Goal: Information Seeking & Learning: Find specific fact

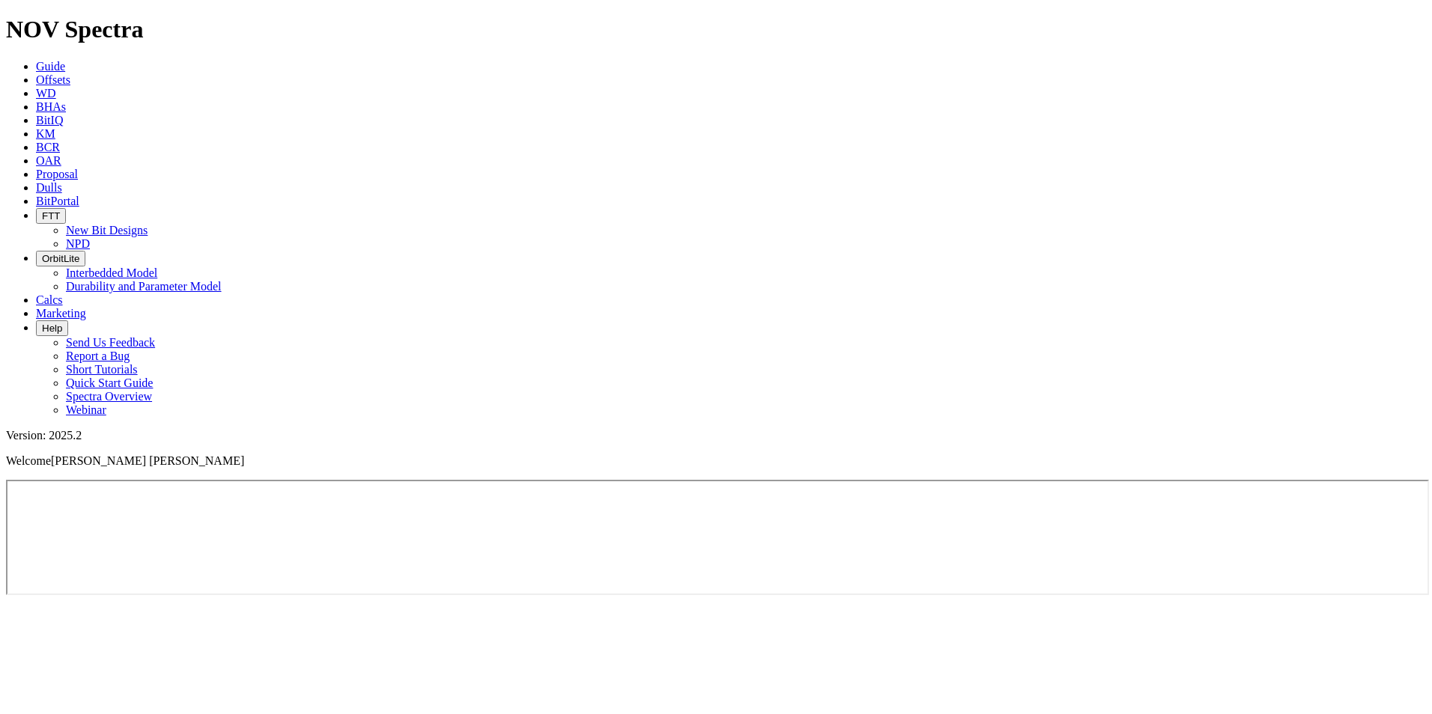
click at [36, 73] on icon at bounding box center [36, 79] width 0 height 13
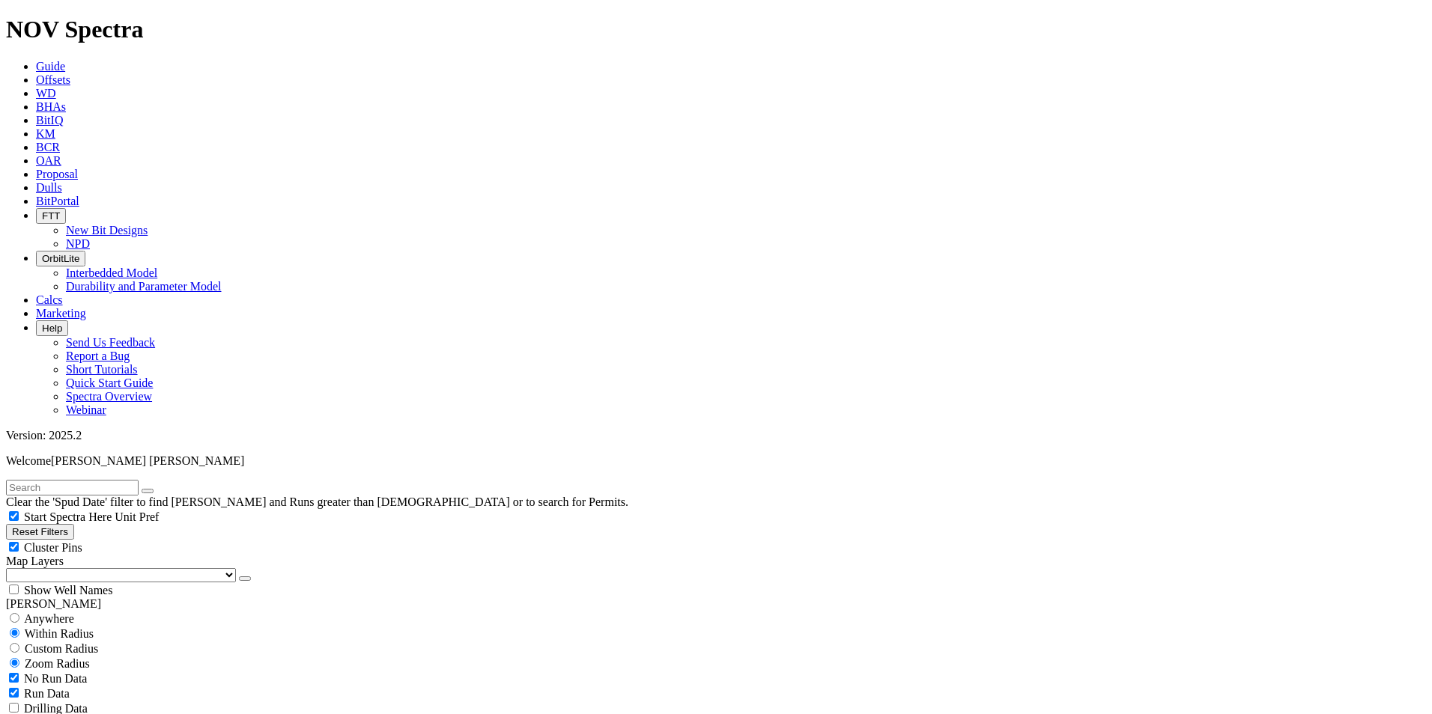
click at [126, 480] on input "text" at bounding box center [72, 488] width 133 height 16
paste input "B401-03"
type input "B401-03"
click at [19, 613] on input "radio" at bounding box center [15, 618] width 10 height 10
radio input "true"
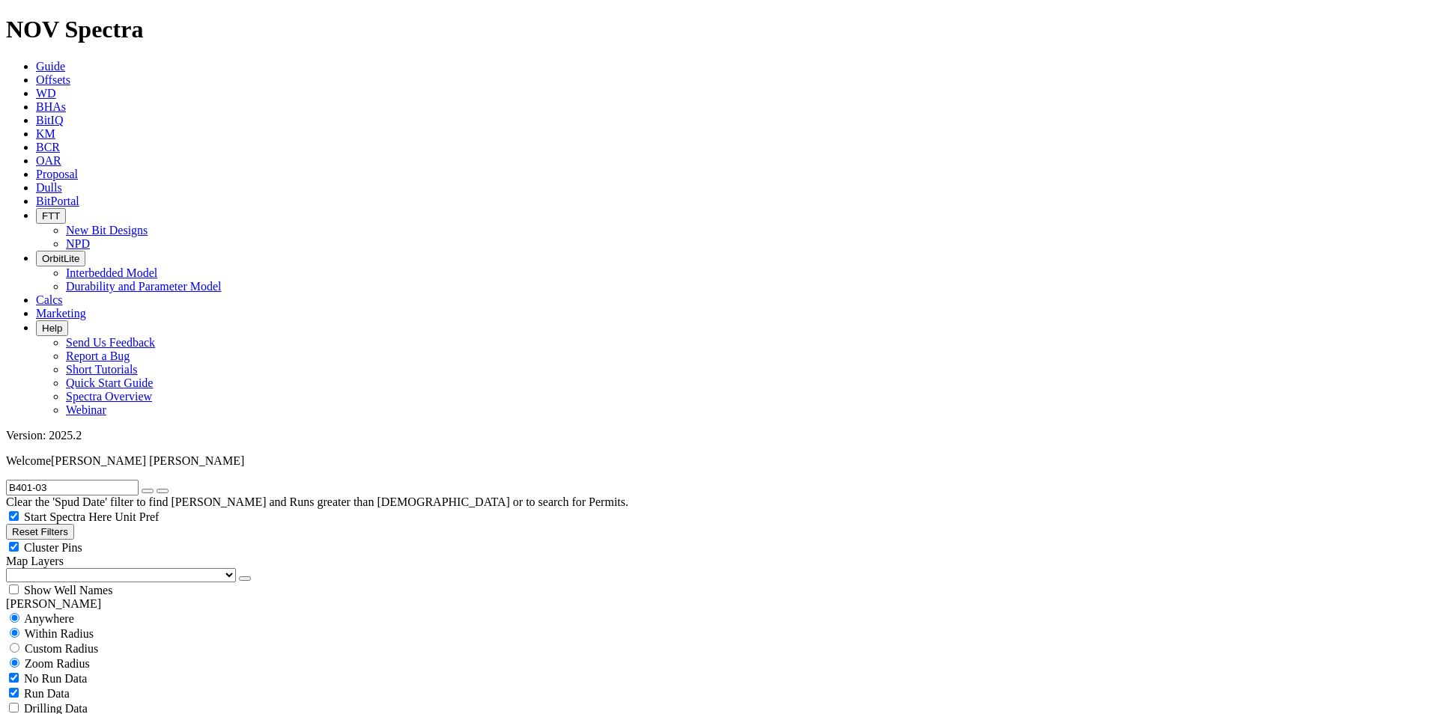
radio input "false"
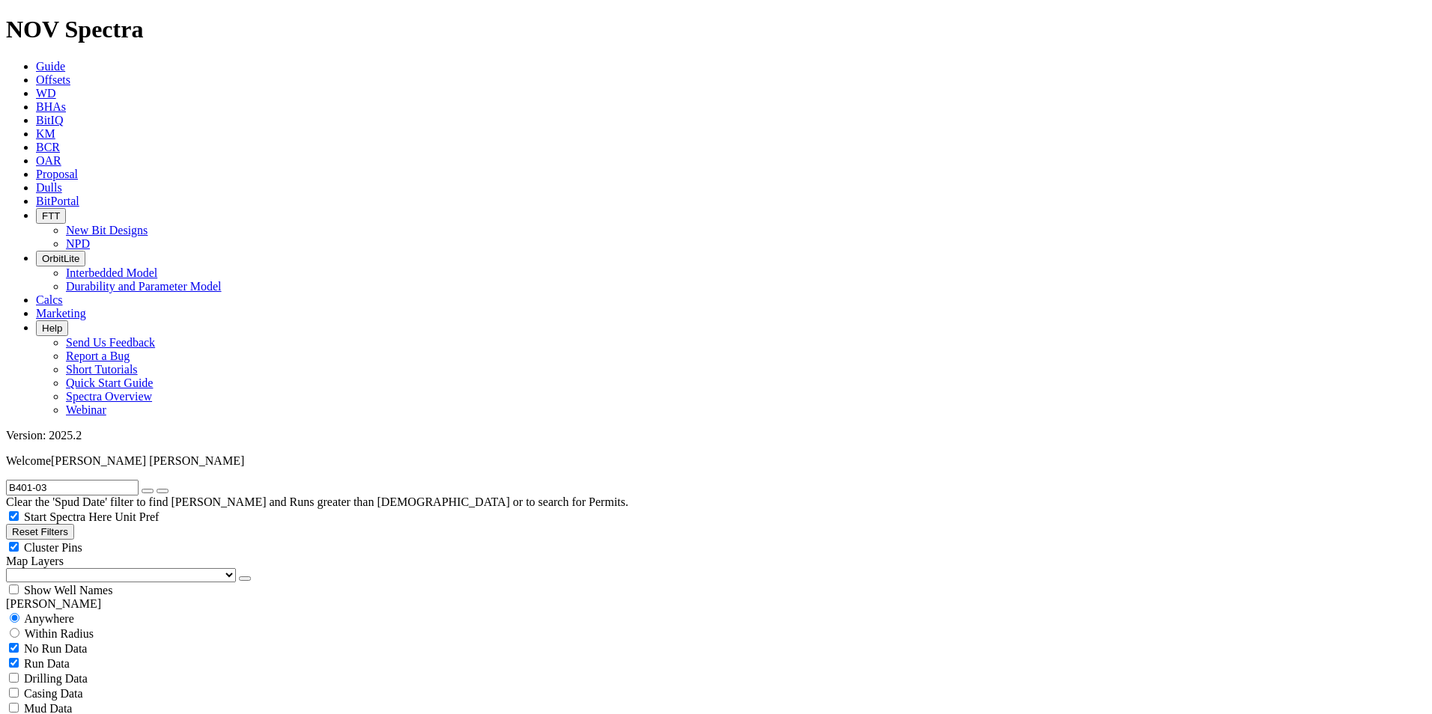
type input "[DATE]"
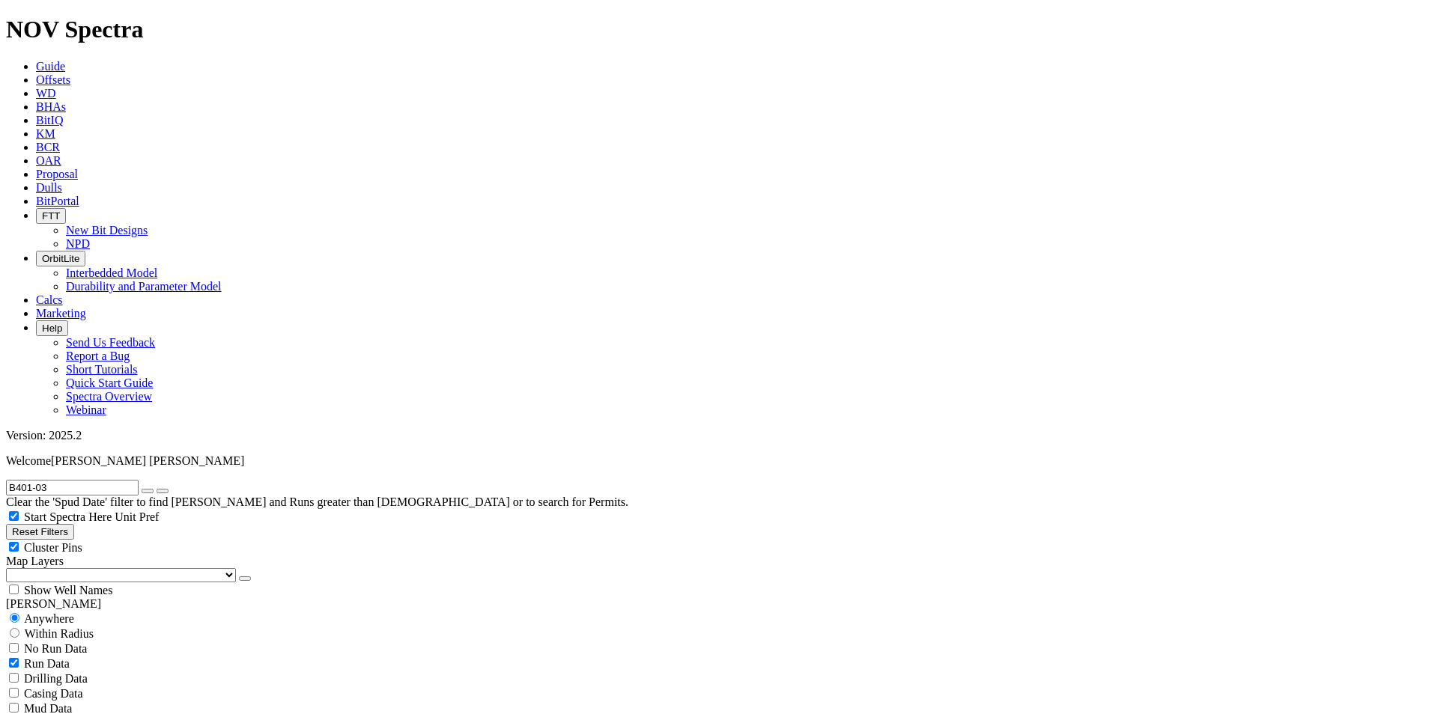
checkbox input "false"
select select "? number:6.75 ?"
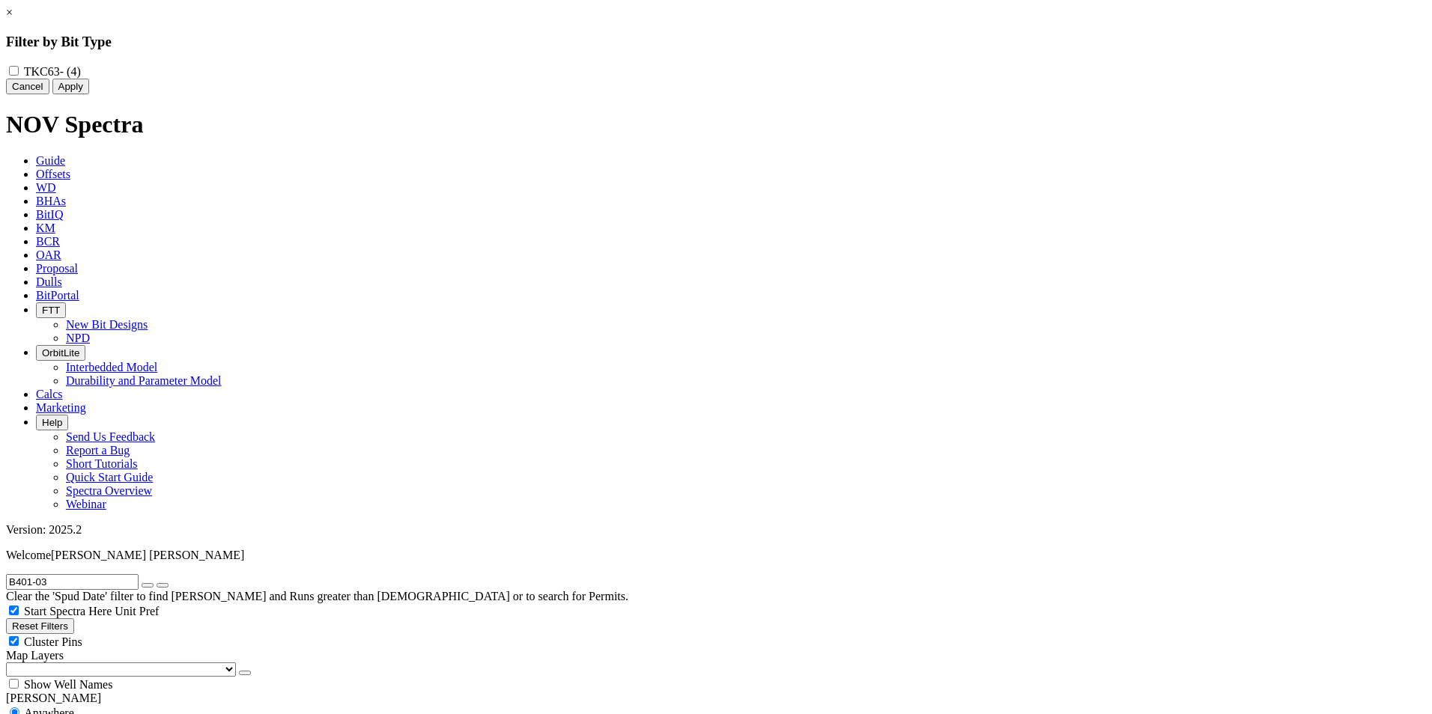
click at [81, 67] on label "TKC63 - (4)" at bounding box center [52, 71] width 57 height 13
click at [19, 67] on input "TKC63 - (4)" at bounding box center [14, 71] width 10 height 10
checkbox input "true"
click at [89, 94] on button "Apply" at bounding box center [70, 87] width 37 height 16
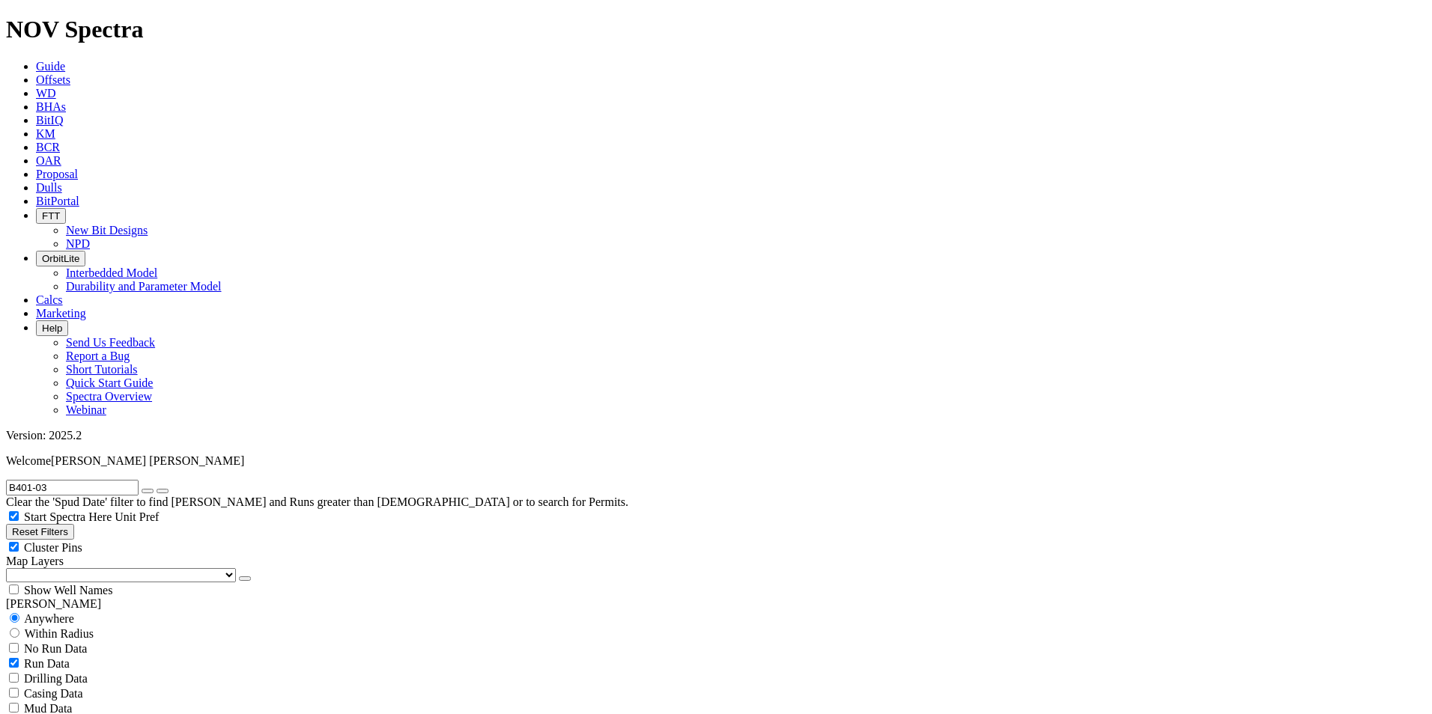
scroll to position [61, 0]
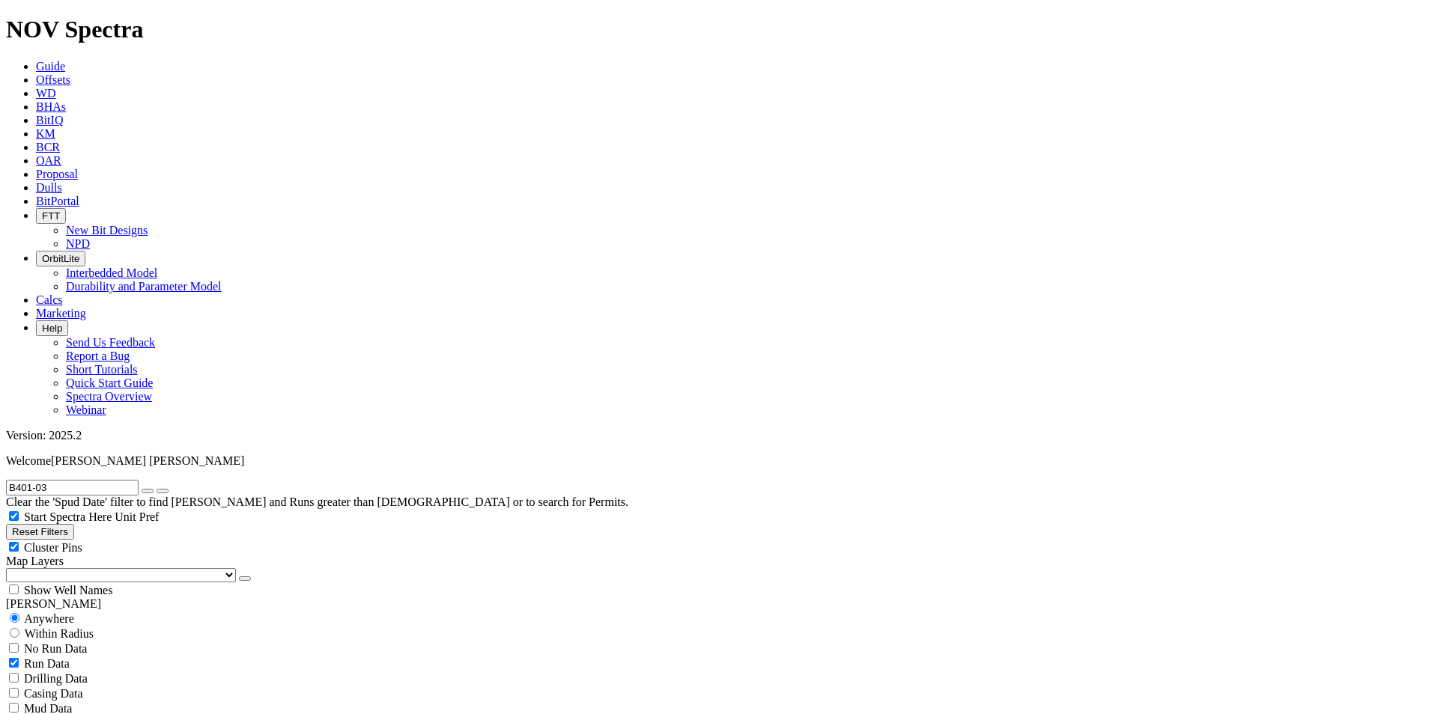
drag, startPoint x: 1232, startPoint y: 341, endPoint x: 1274, endPoint y: 338, distance: 42.1
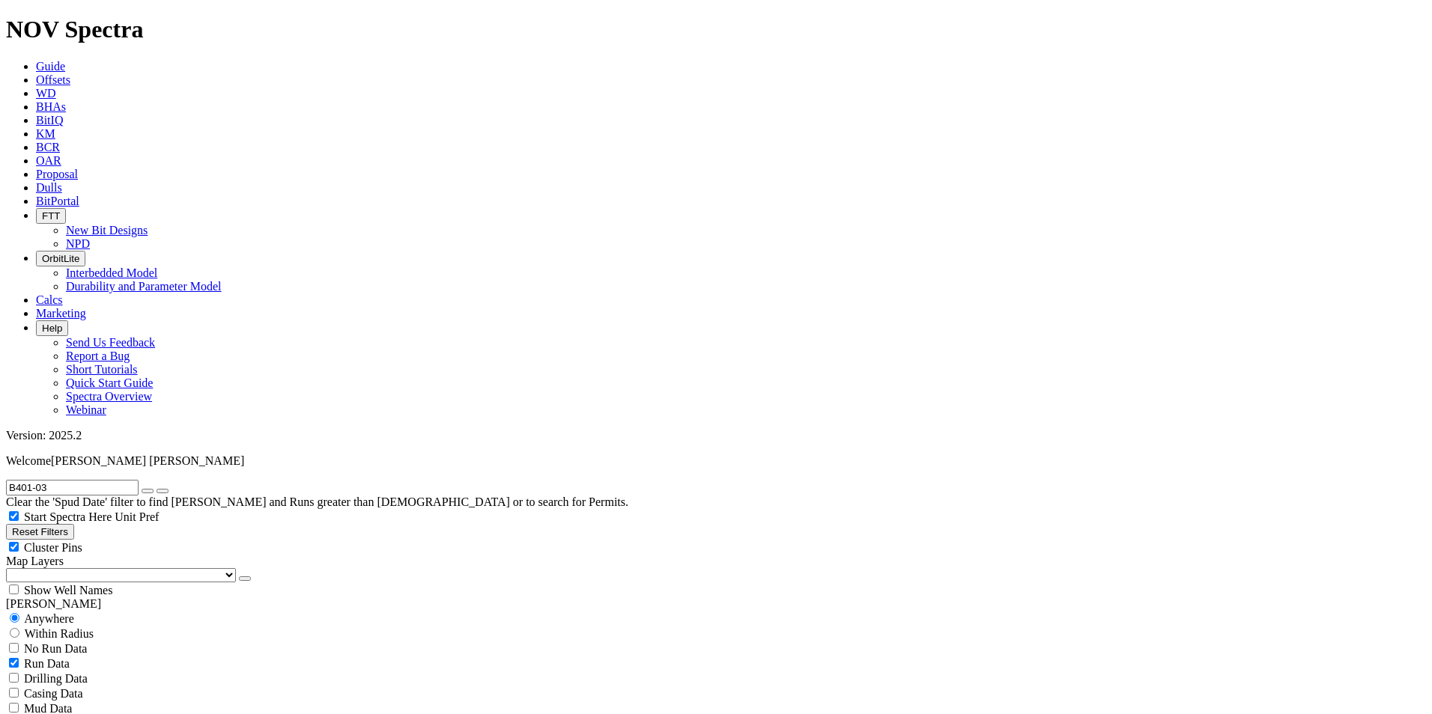
copy span "A303033"
